Goal: Obtain resource: Download file/media

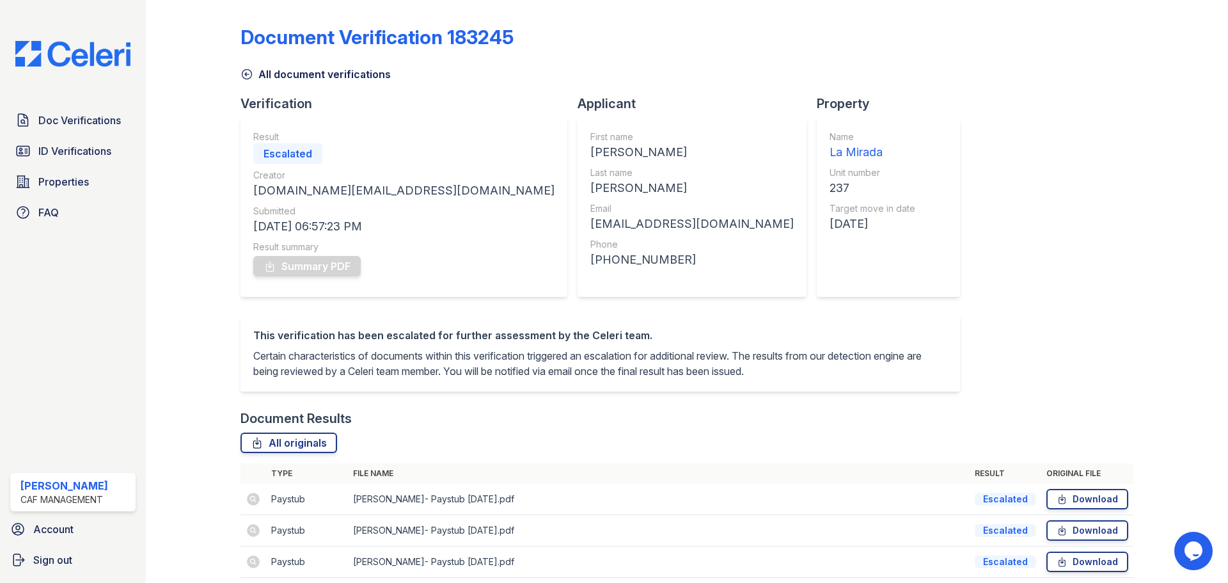
click at [118, 52] on img at bounding box center [73, 54] width 136 height 26
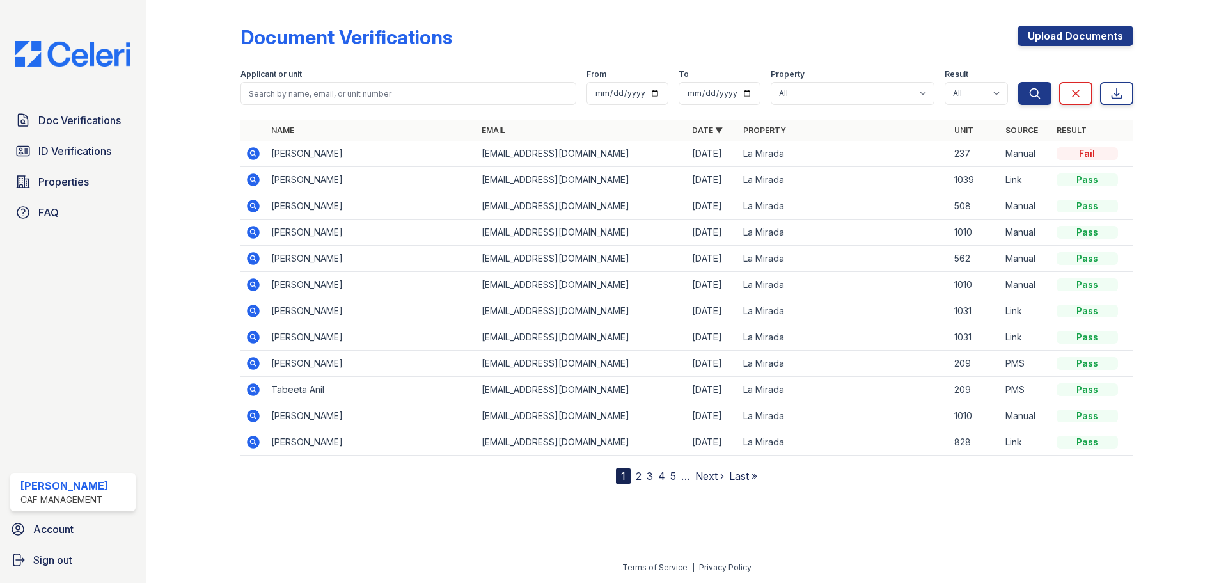
click at [276, 154] on td "[PERSON_NAME]" at bounding box center [371, 154] width 211 height 26
click at [252, 150] on icon at bounding box center [253, 153] width 13 height 13
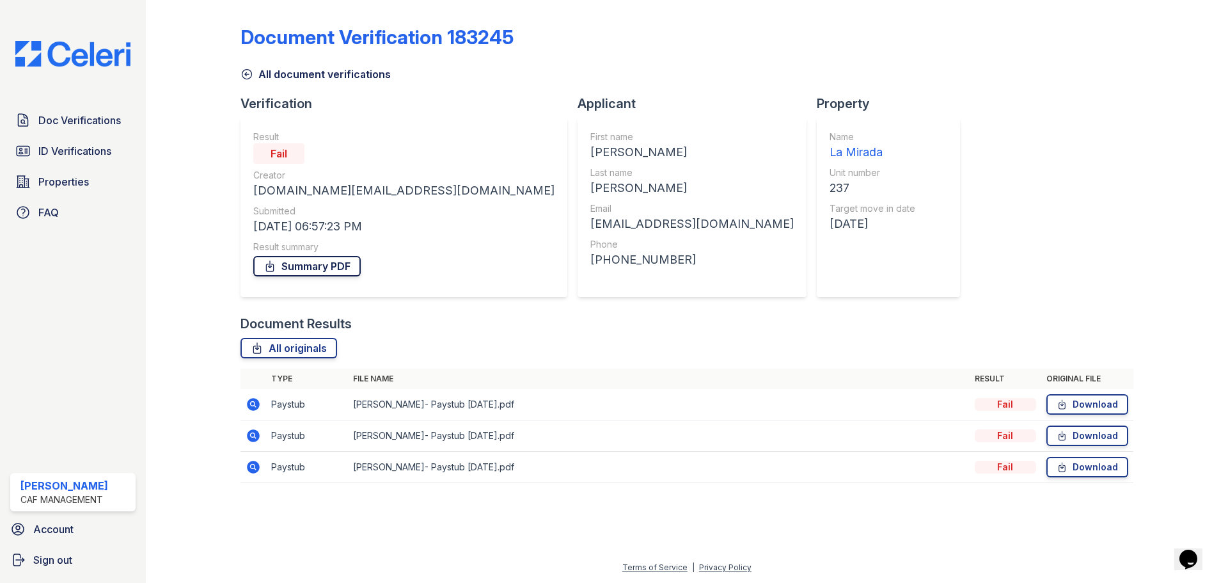
click at [343, 257] on link "Summary PDF" at bounding box center [306, 266] width 107 height 20
click at [915, 260] on div "Document Verification 183245 All document verifications Verification Result Fai…" at bounding box center [687, 250] width 893 height 491
click at [115, 123] on span "Doc Verifications" at bounding box center [79, 120] width 83 height 15
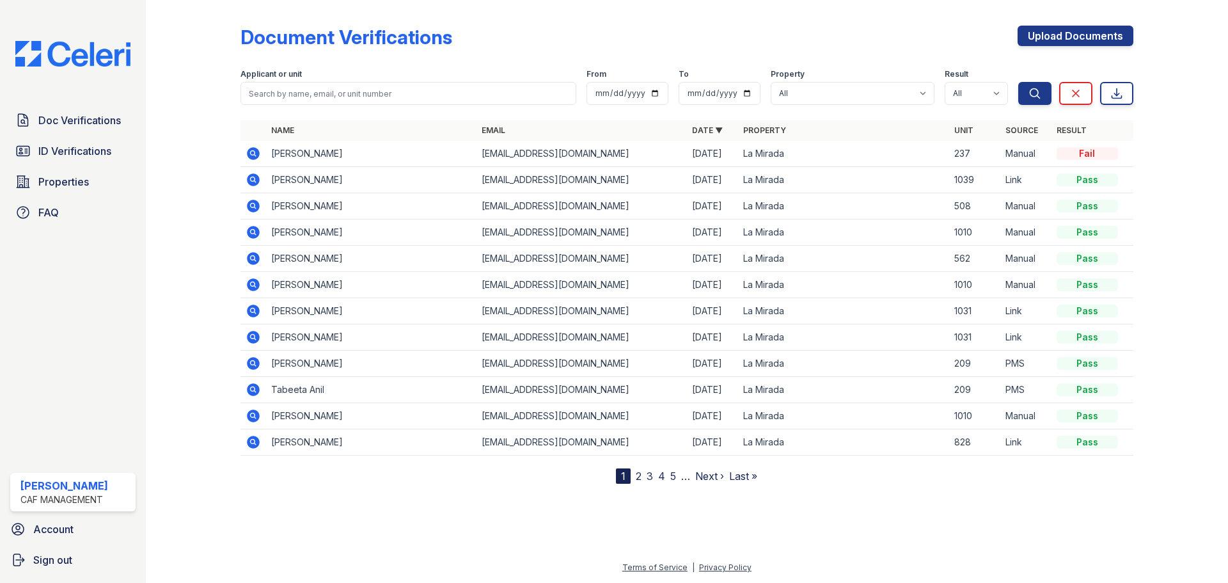
click at [637, 476] on link "2" at bounding box center [639, 476] width 6 height 13
click at [672, 480] on nav "« First ‹ Prev 1 2 3 4 5 6 … Next › Last »" at bounding box center [686, 475] width 219 height 15
click at [369, 385] on td "Sasidhar Alapati" at bounding box center [371, 390] width 211 height 26
click at [255, 389] on icon at bounding box center [253, 389] width 15 height 15
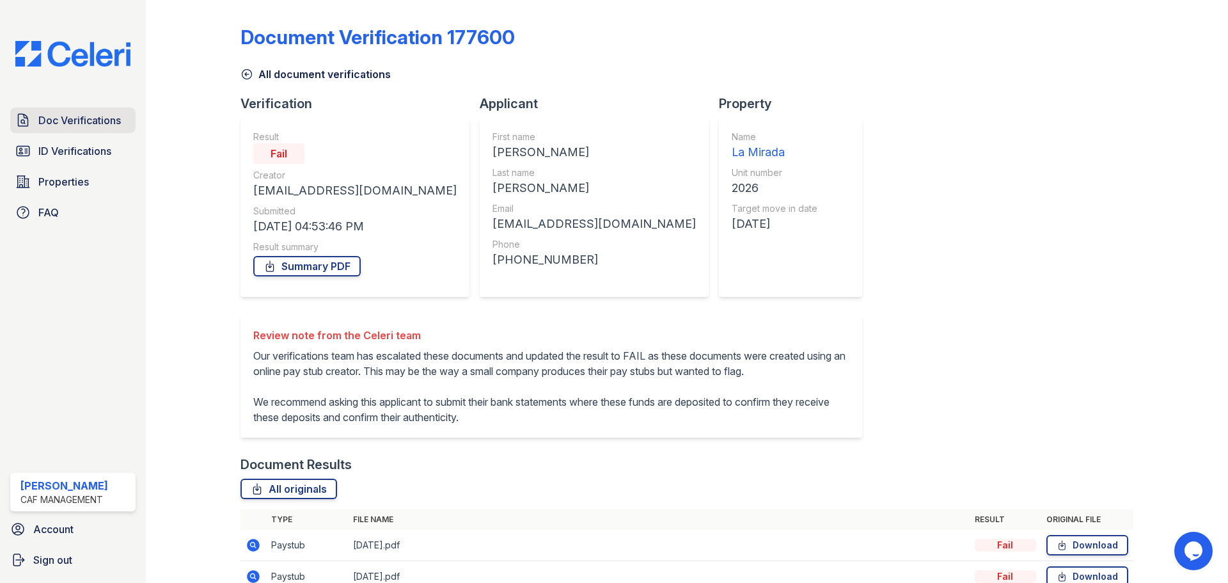
click at [77, 114] on span "Doc Verifications" at bounding box center [79, 120] width 83 height 15
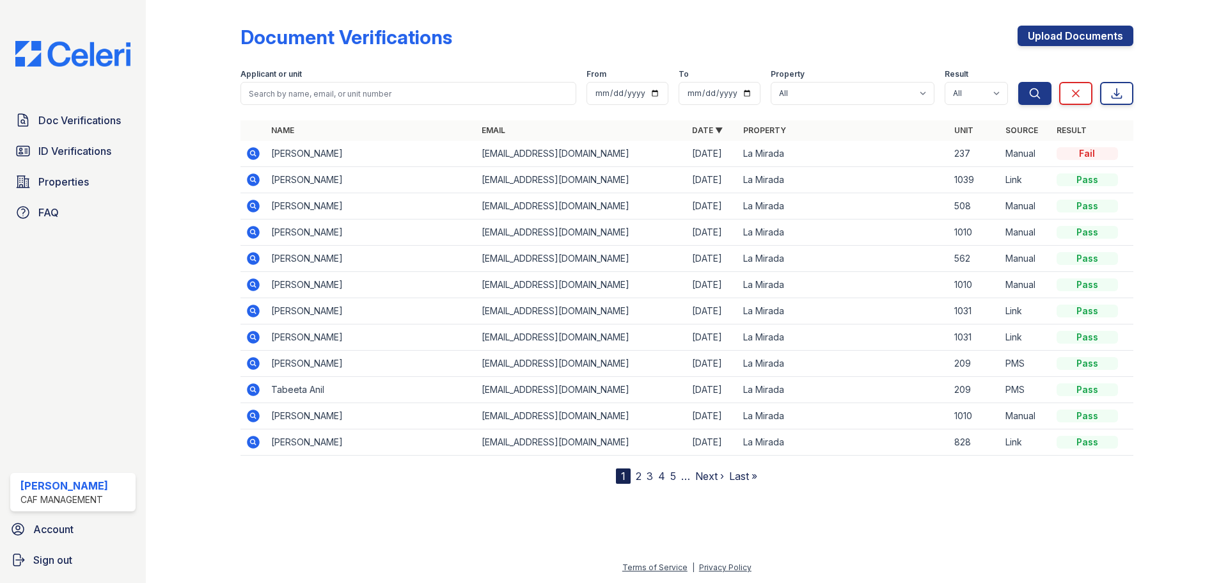
click at [1095, 157] on div "Fail" at bounding box center [1087, 153] width 61 height 13
click at [297, 157] on td "Yohanny Chaparro" at bounding box center [371, 154] width 211 height 26
click at [1076, 157] on div "Fail" at bounding box center [1087, 153] width 61 height 13
click at [247, 154] on icon at bounding box center [253, 153] width 15 height 15
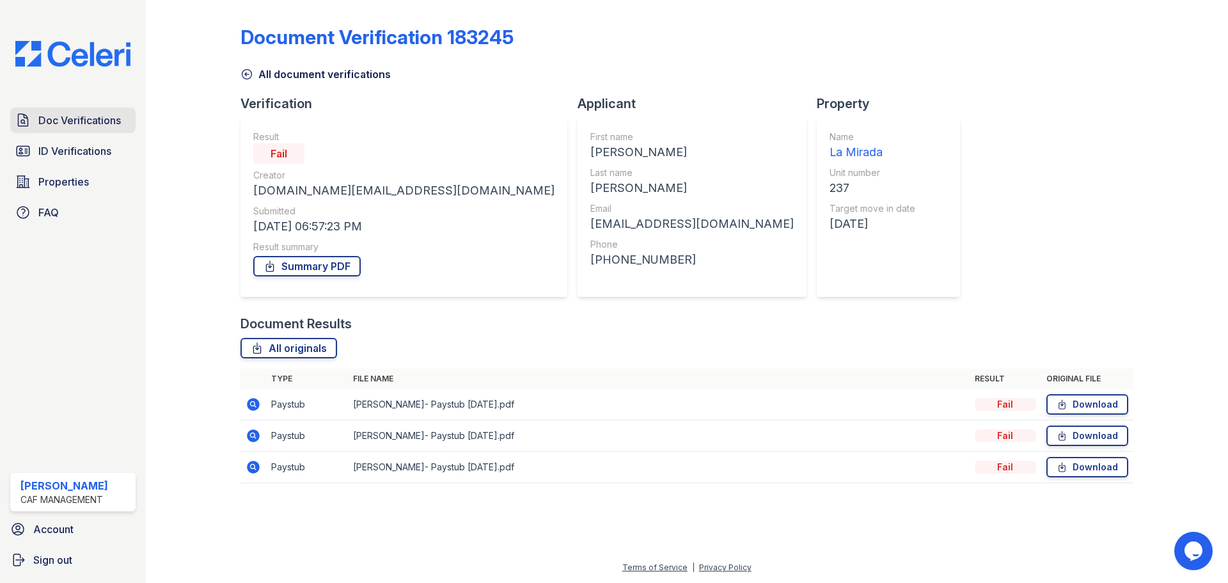
click at [50, 120] on span "Doc Verifications" at bounding box center [79, 120] width 83 height 15
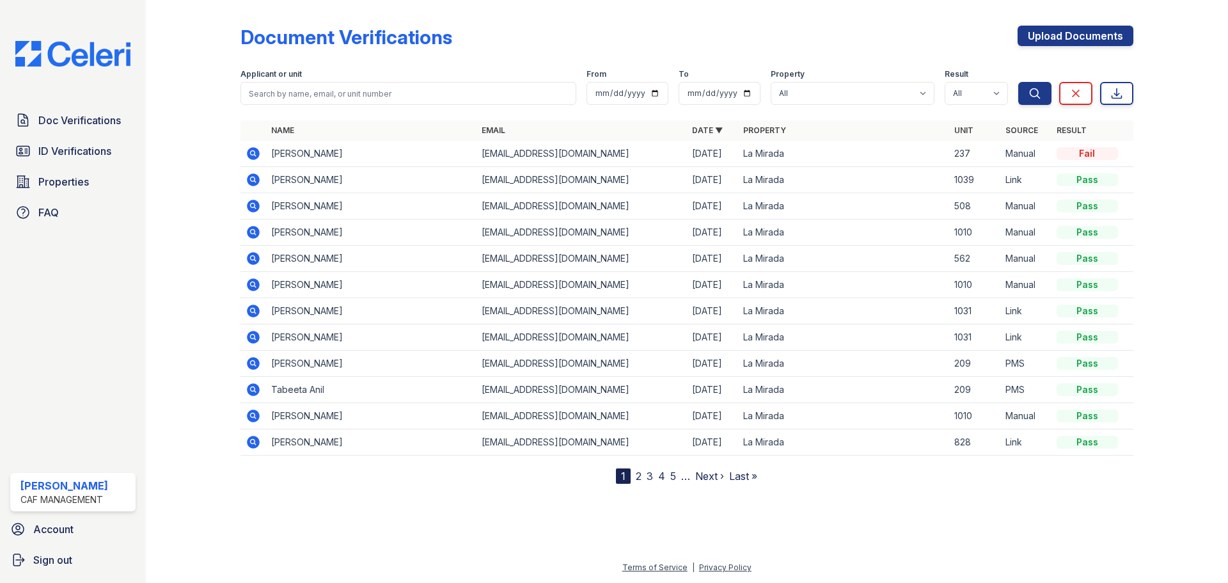
click at [636, 478] on link "2" at bounding box center [639, 476] width 6 height 13
click at [648, 475] on link "1" at bounding box center [646, 476] width 4 height 13
click at [673, 478] on link "5" at bounding box center [674, 476] width 6 height 13
click at [665, 478] on link "4" at bounding box center [661, 476] width 7 height 13
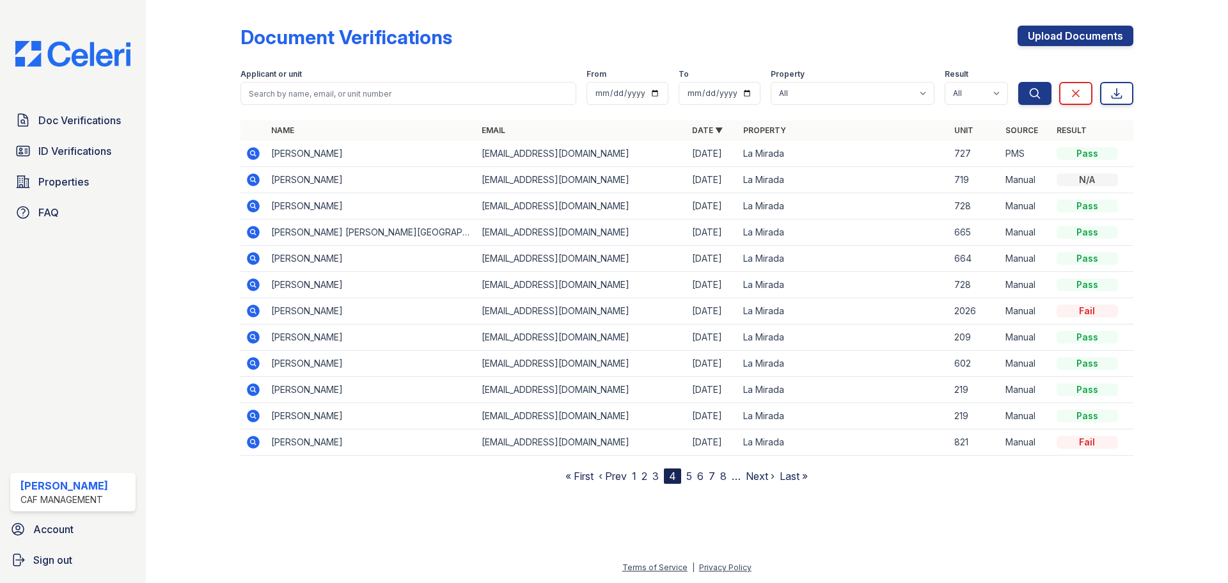
click at [255, 312] on icon at bounding box center [253, 310] width 15 height 15
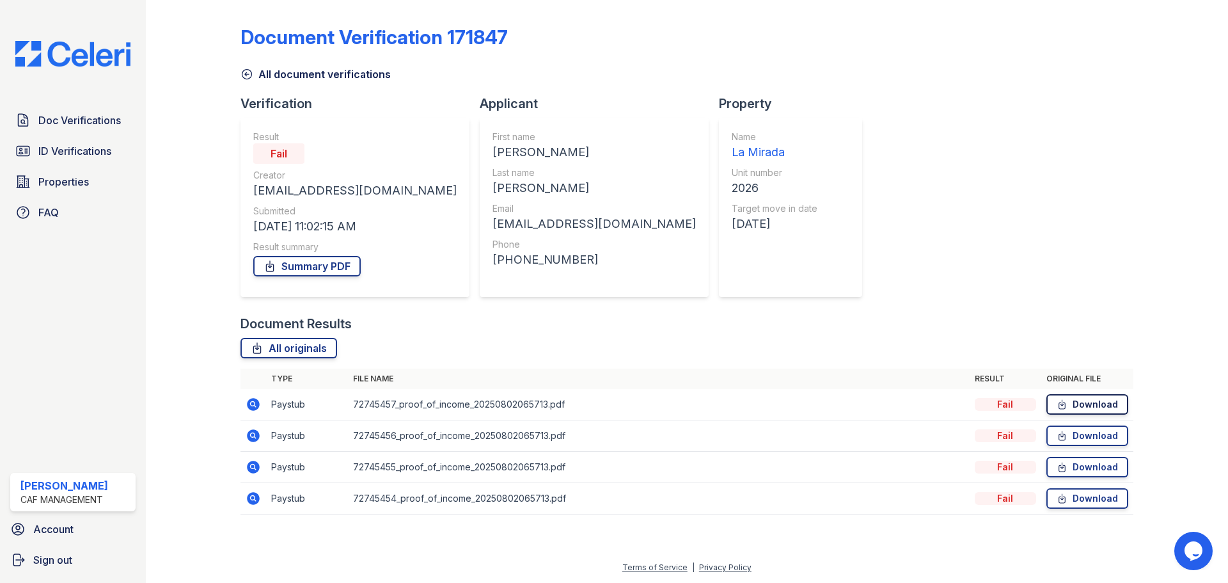
click at [1084, 404] on link "Download" at bounding box center [1088, 404] width 82 height 20
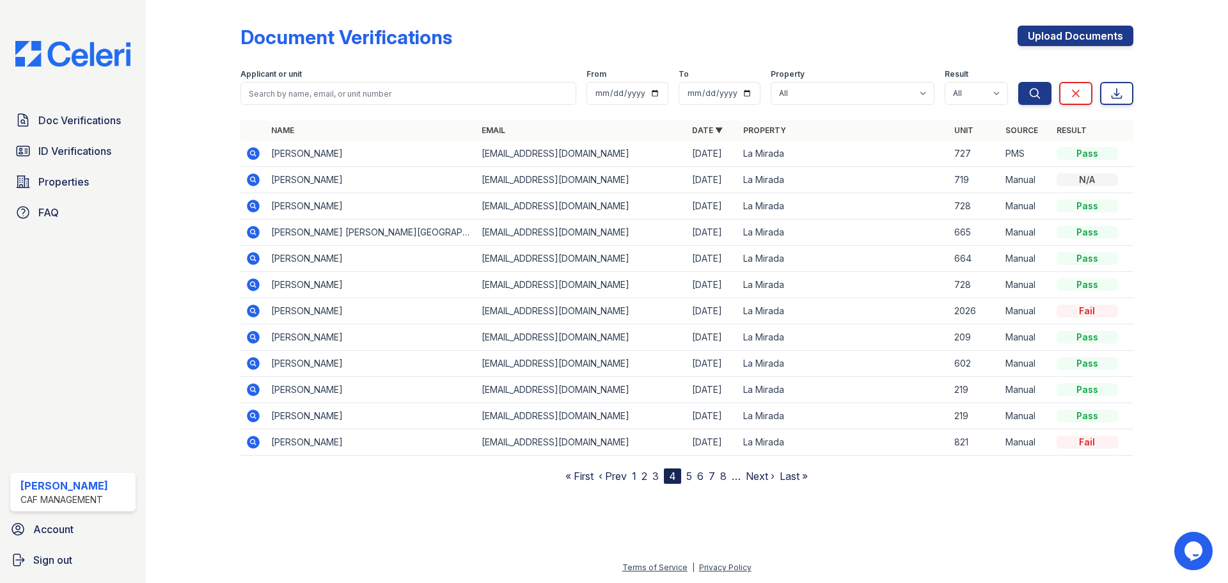
click at [692, 481] on link "5" at bounding box center [690, 476] width 6 height 13
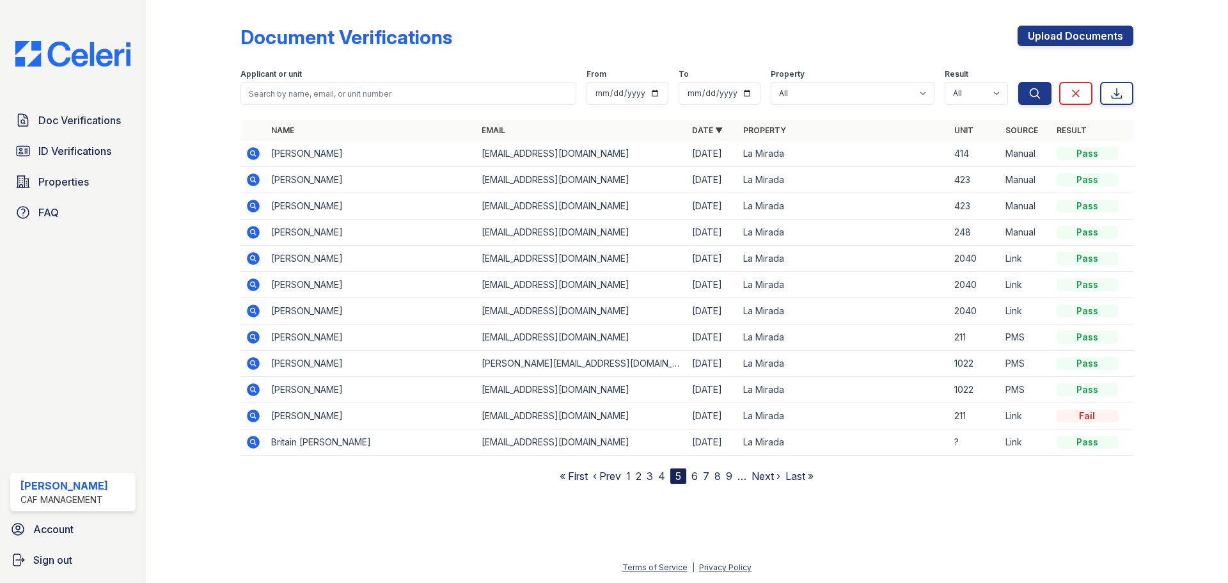
click at [254, 417] on icon at bounding box center [253, 415] width 15 height 15
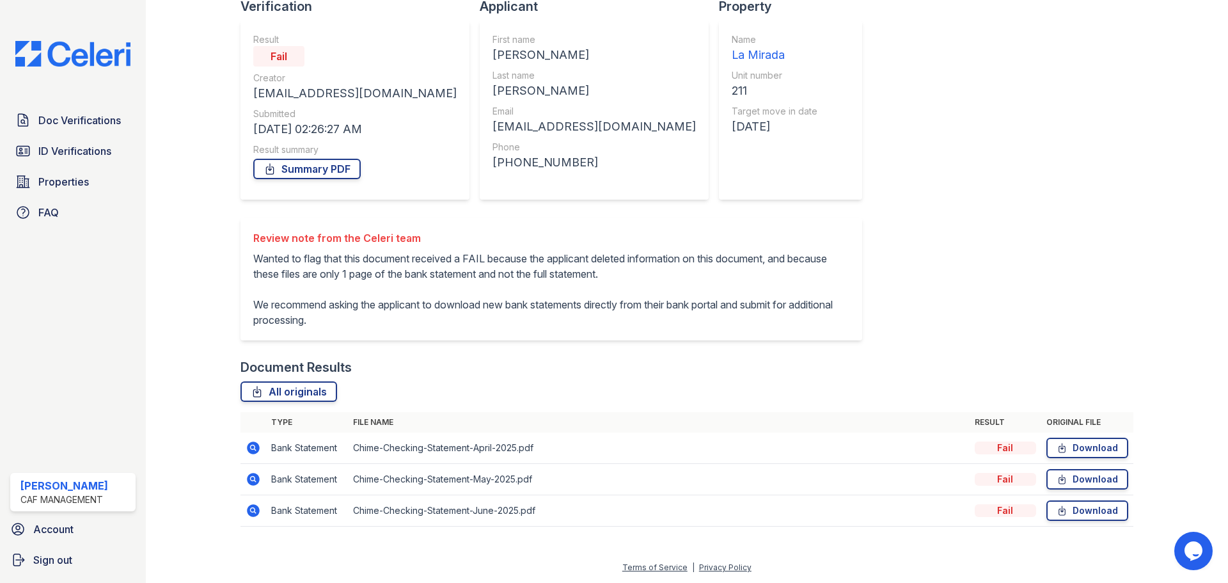
scroll to position [113, 0]
click at [1095, 449] on link "Download" at bounding box center [1088, 448] width 82 height 20
click at [1184, 156] on div at bounding box center [1171, 224] width 74 height 632
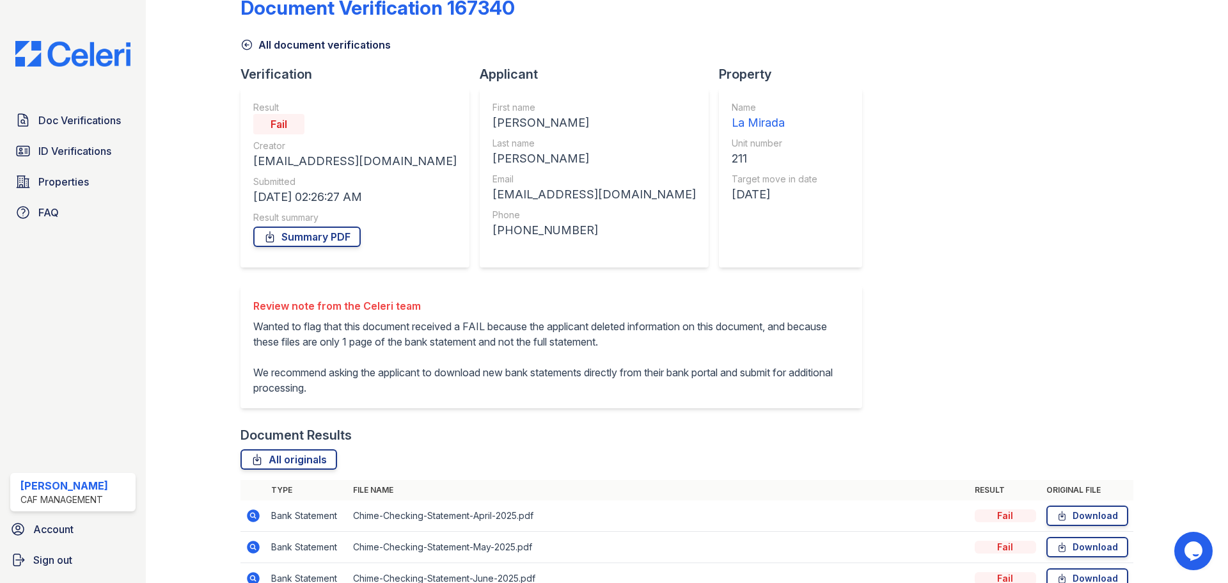
scroll to position [0, 0]
